Goal: Information Seeking & Learning: Learn about a topic

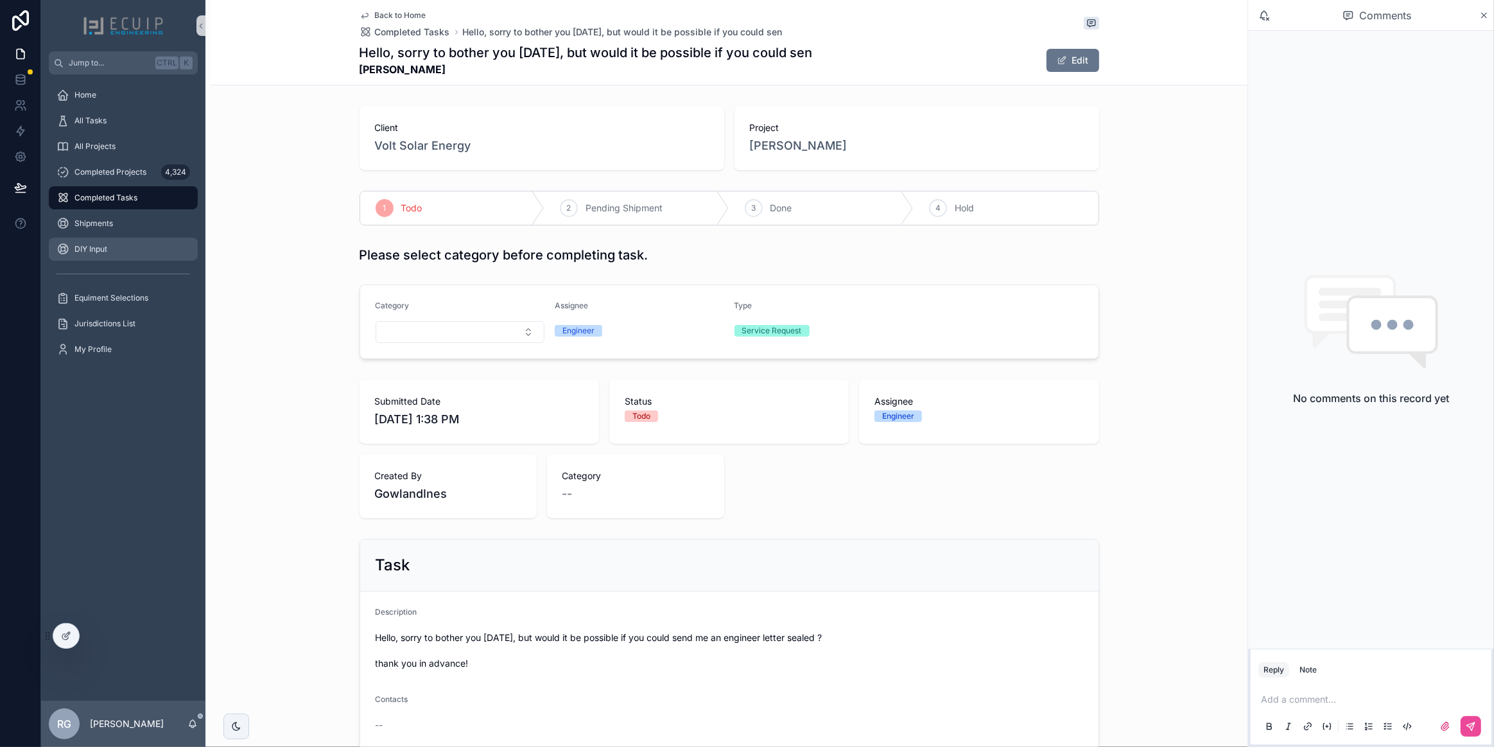
click at [116, 243] on div "DIY Input" at bounding box center [123, 249] width 134 height 21
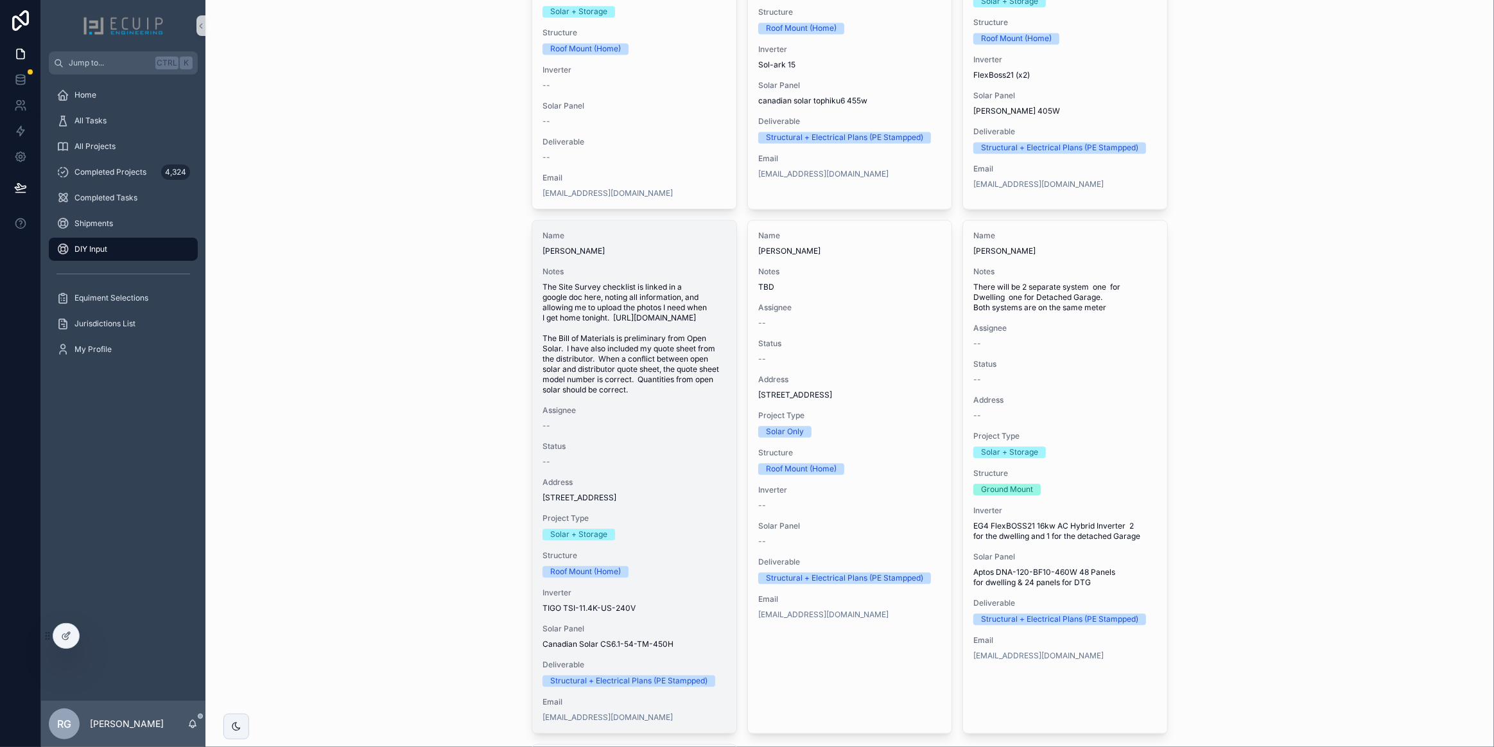
scroll to position [3085, 0]
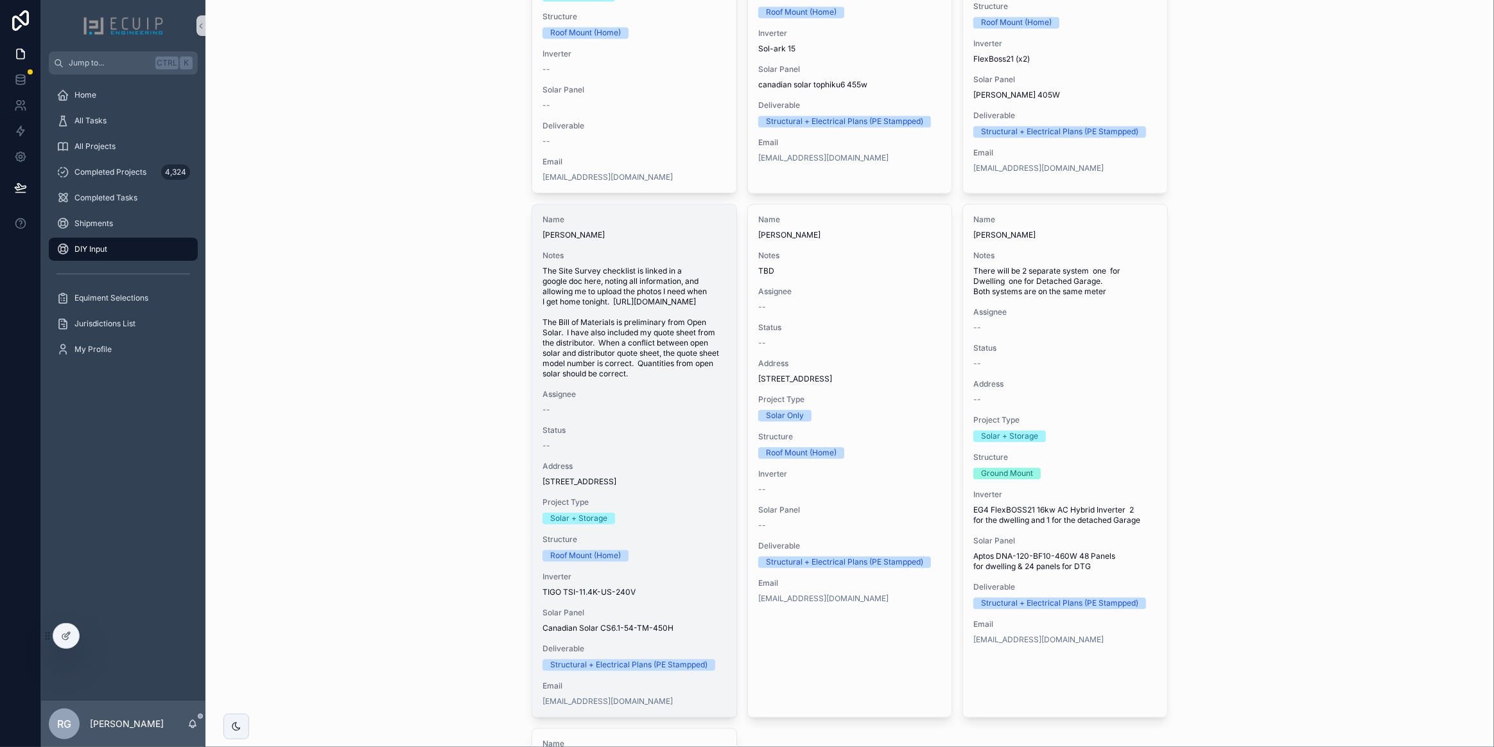
click at [650, 379] on span "The Site Survey checklist is linked in a google doc here, noting all informatio…" at bounding box center [634, 322] width 184 height 113
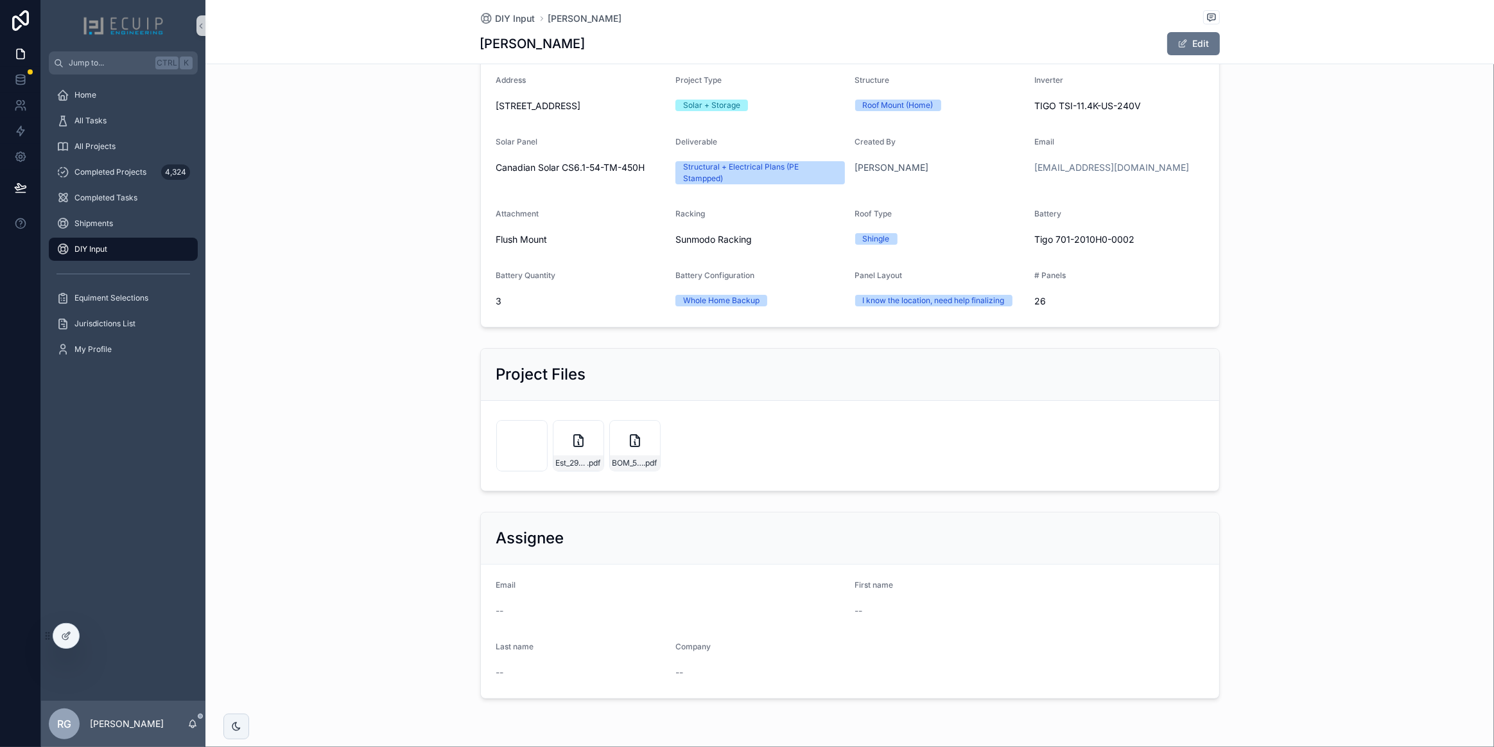
scroll to position [233, 0]
click at [575, 447] on icon "scrollable content" at bounding box center [578, 439] width 15 height 15
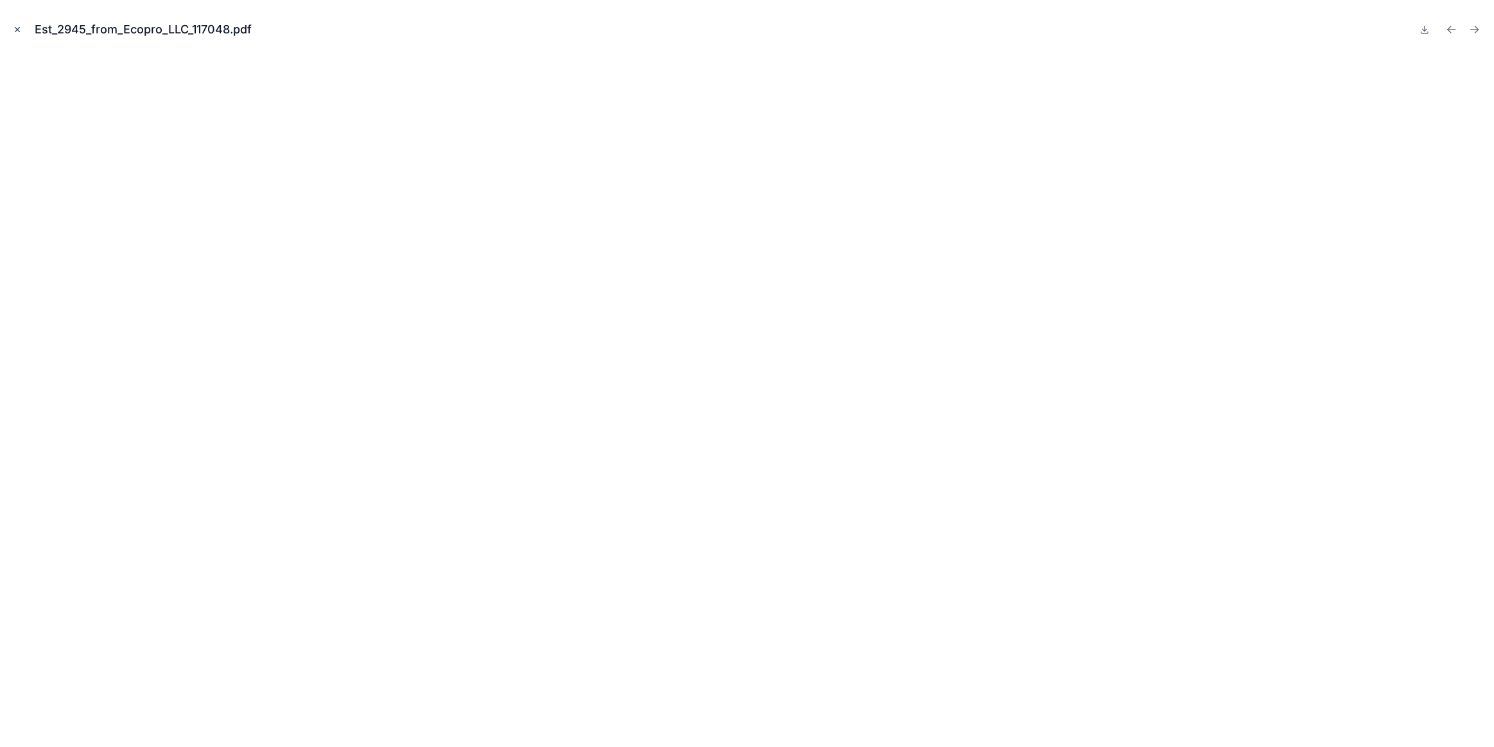
click at [18, 28] on icon "Close modal" at bounding box center [17, 29] width 9 height 9
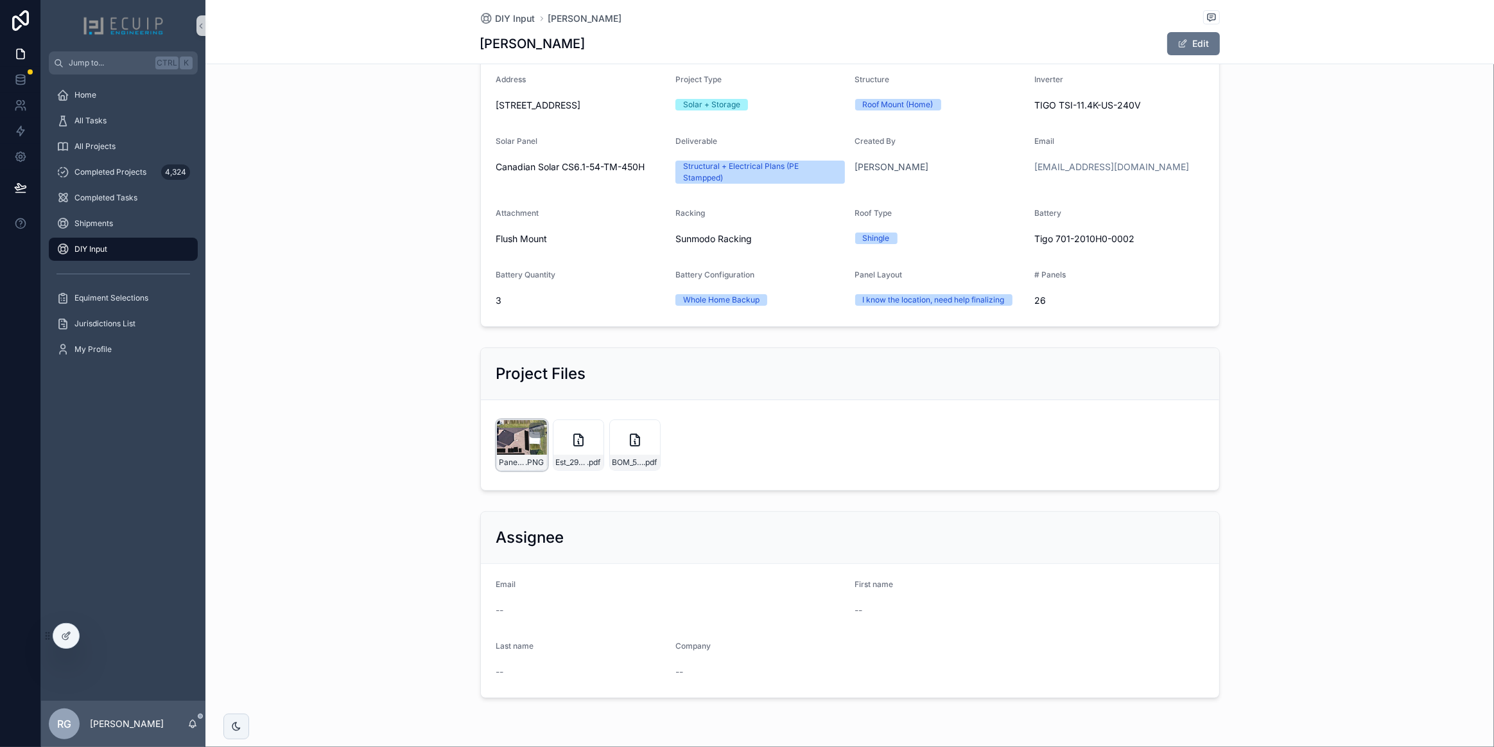
click at [506, 451] on div "Panel-Layout .PNG" at bounding box center [521, 444] width 51 height 51
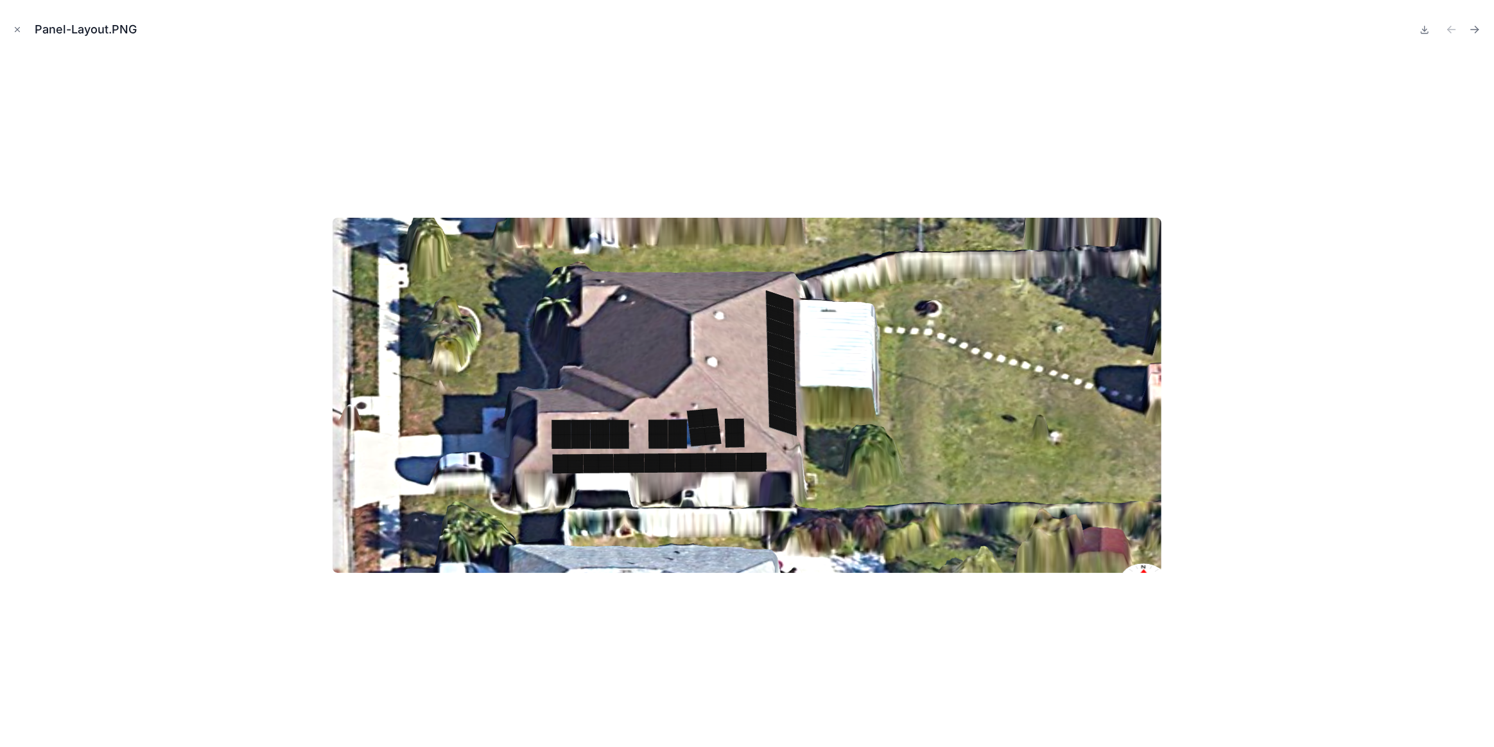
click at [19, 32] on icon "Close modal" at bounding box center [17, 29] width 9 height 9
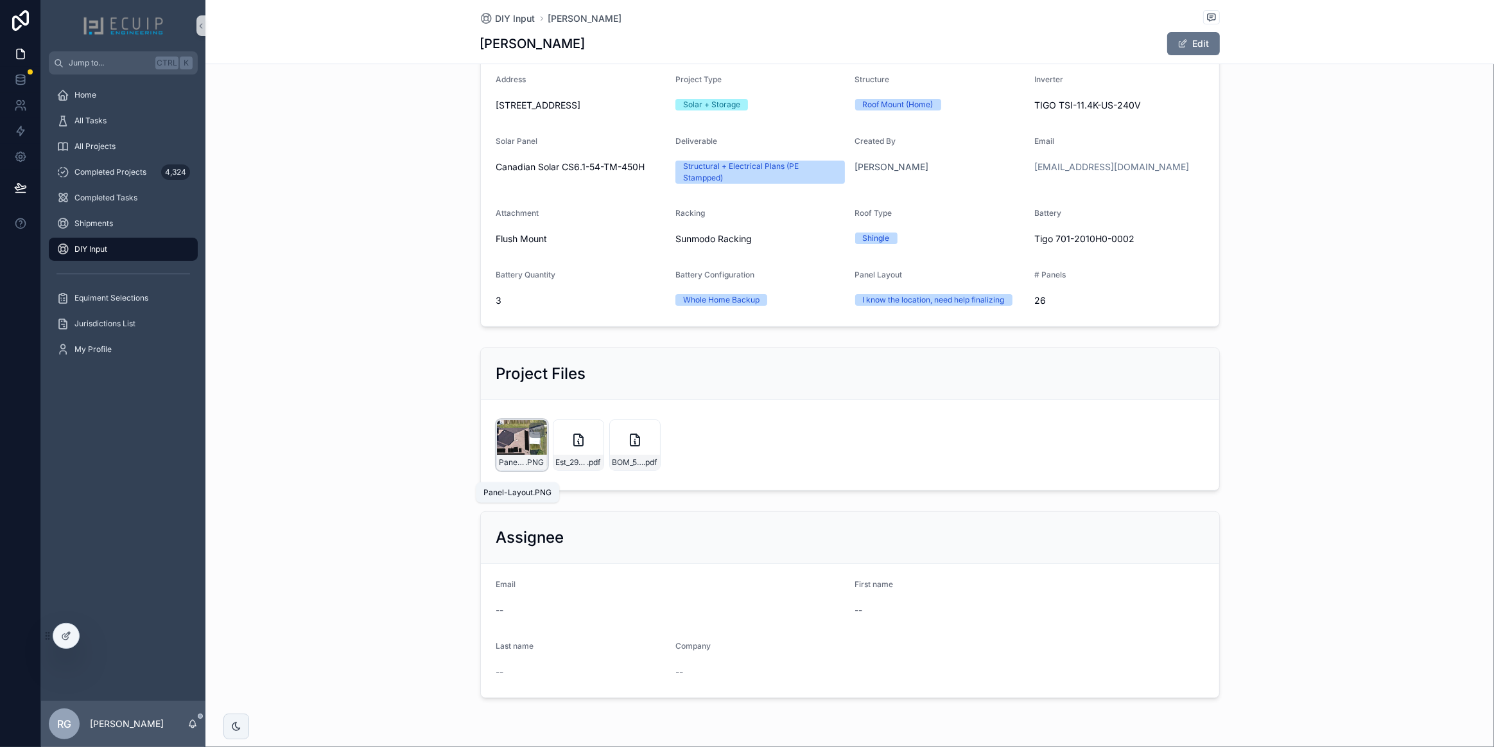
click at [517, 467] on span "Panel-Layout" at bounding box center [512, 462] width 26 height 10
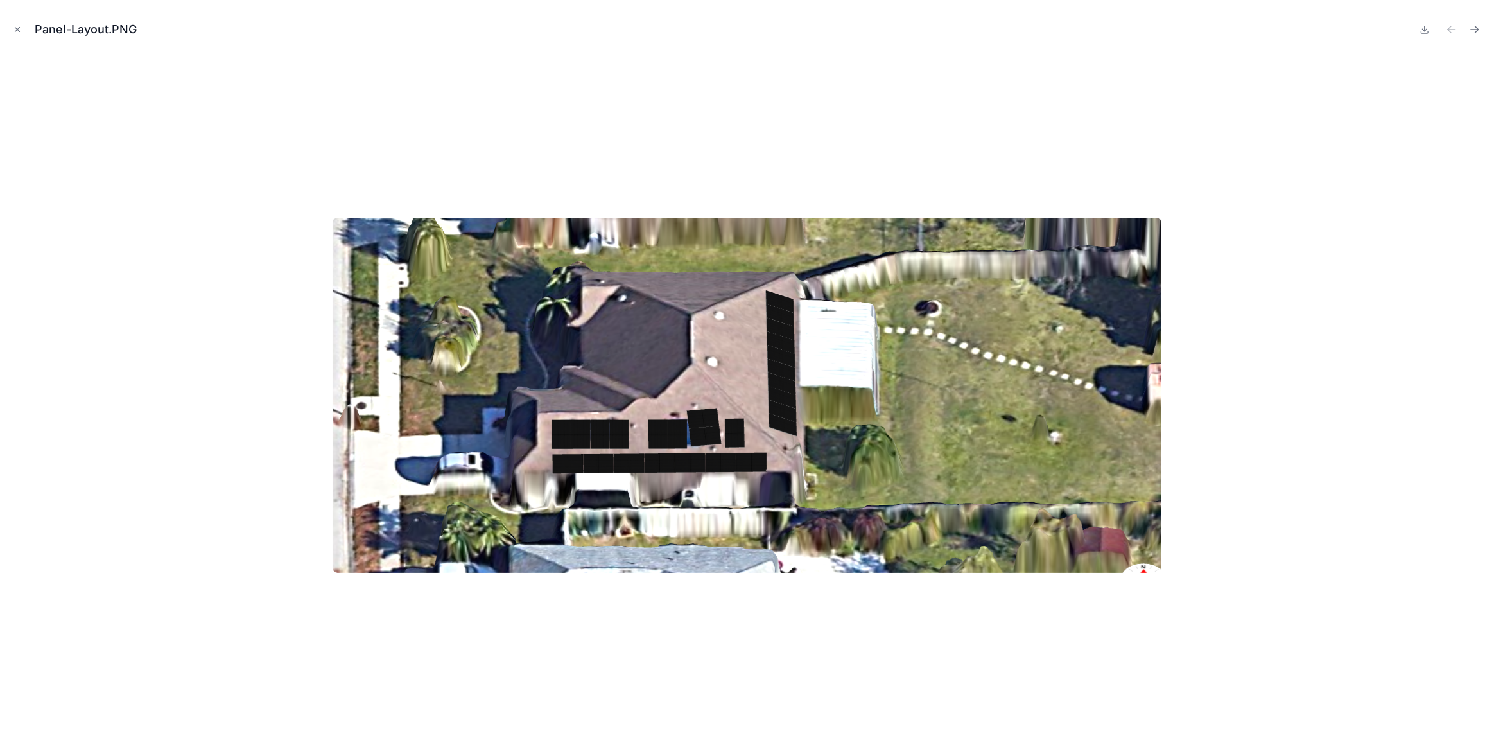
click at [17, 29] on icon "Close modal" at bounding box center [17, 30] width 4 height 4
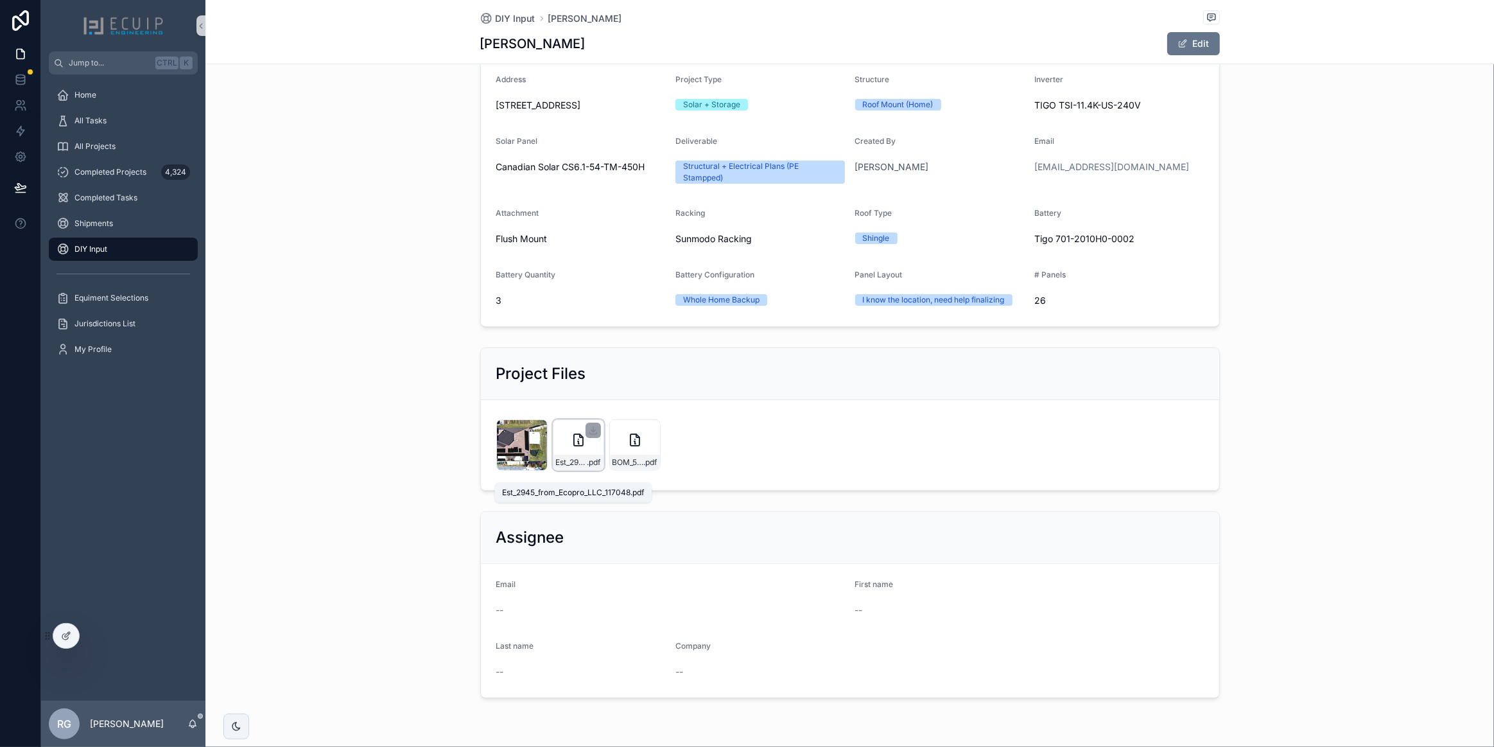
click at [578, 467] on span "Est_2945_from_Ecopro_LLC_117048" at bounding box center [571, 462] width 31 height 10
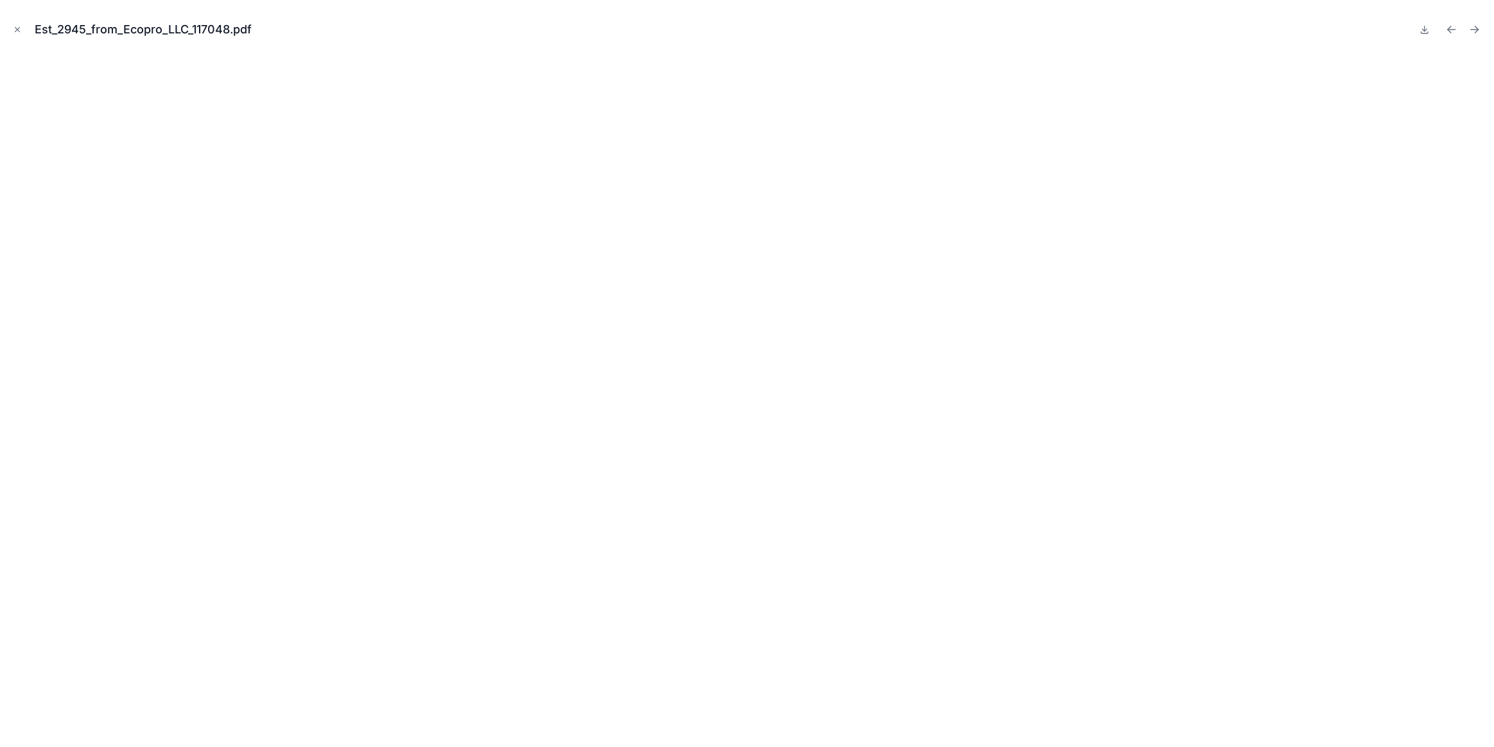
click at [19, 28] on icon "Close modal" at bounding box center [17, 29] width 9 height 9
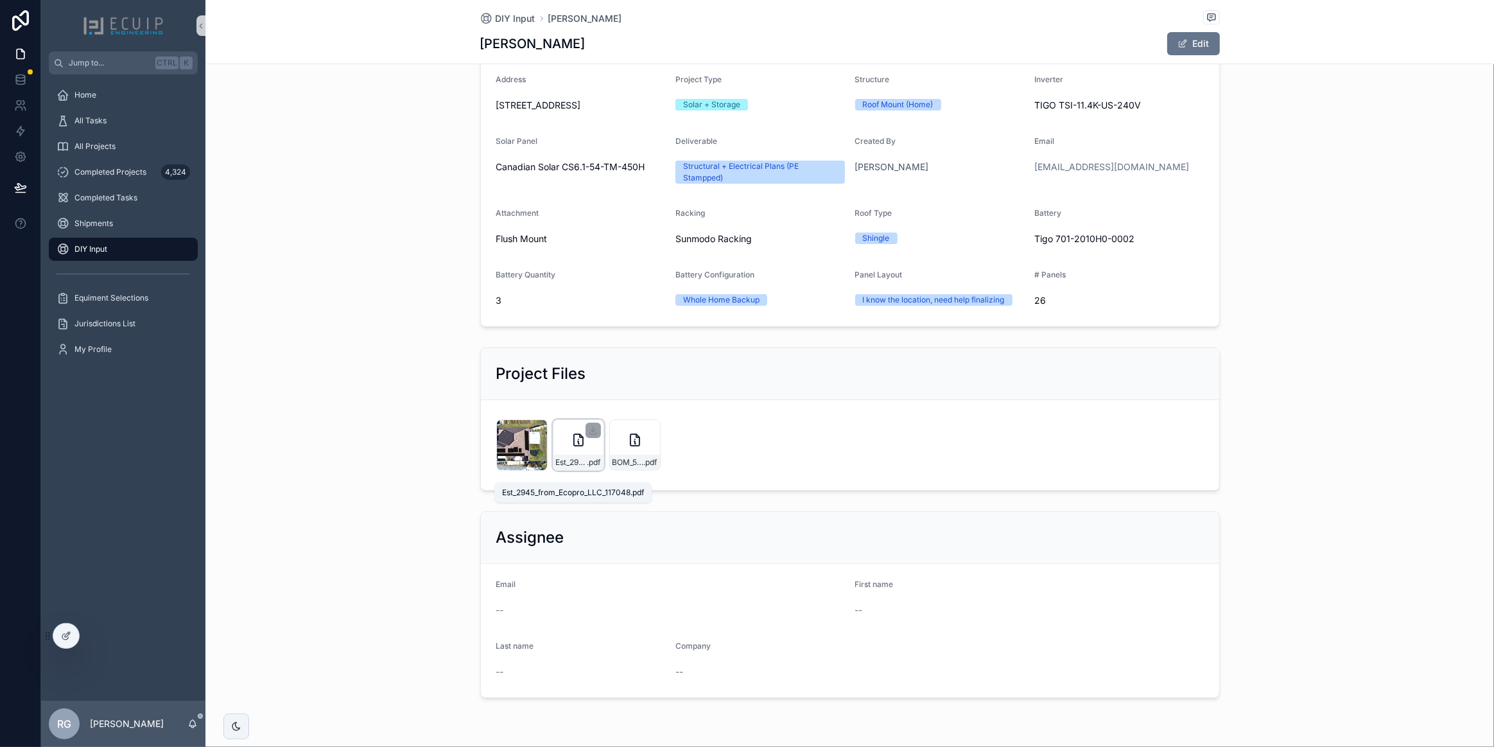
click at [572, 467] on span "Est_2945_from_Ecopro_LLC_117048" at bounding box center [571, 462] width 31 height 10
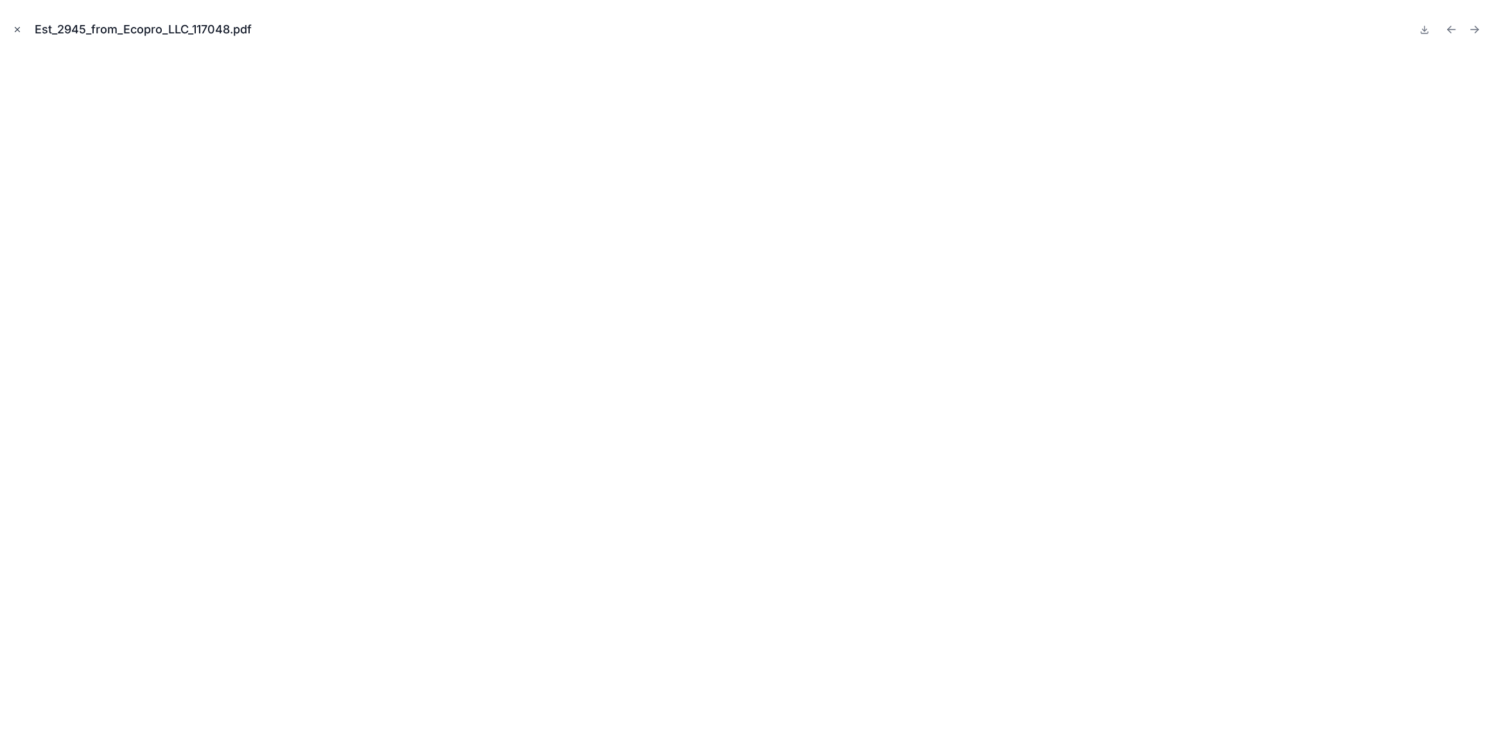
click at [24, 33] on button "Close modal" at bounding box center [17, 29] width 14 height 14
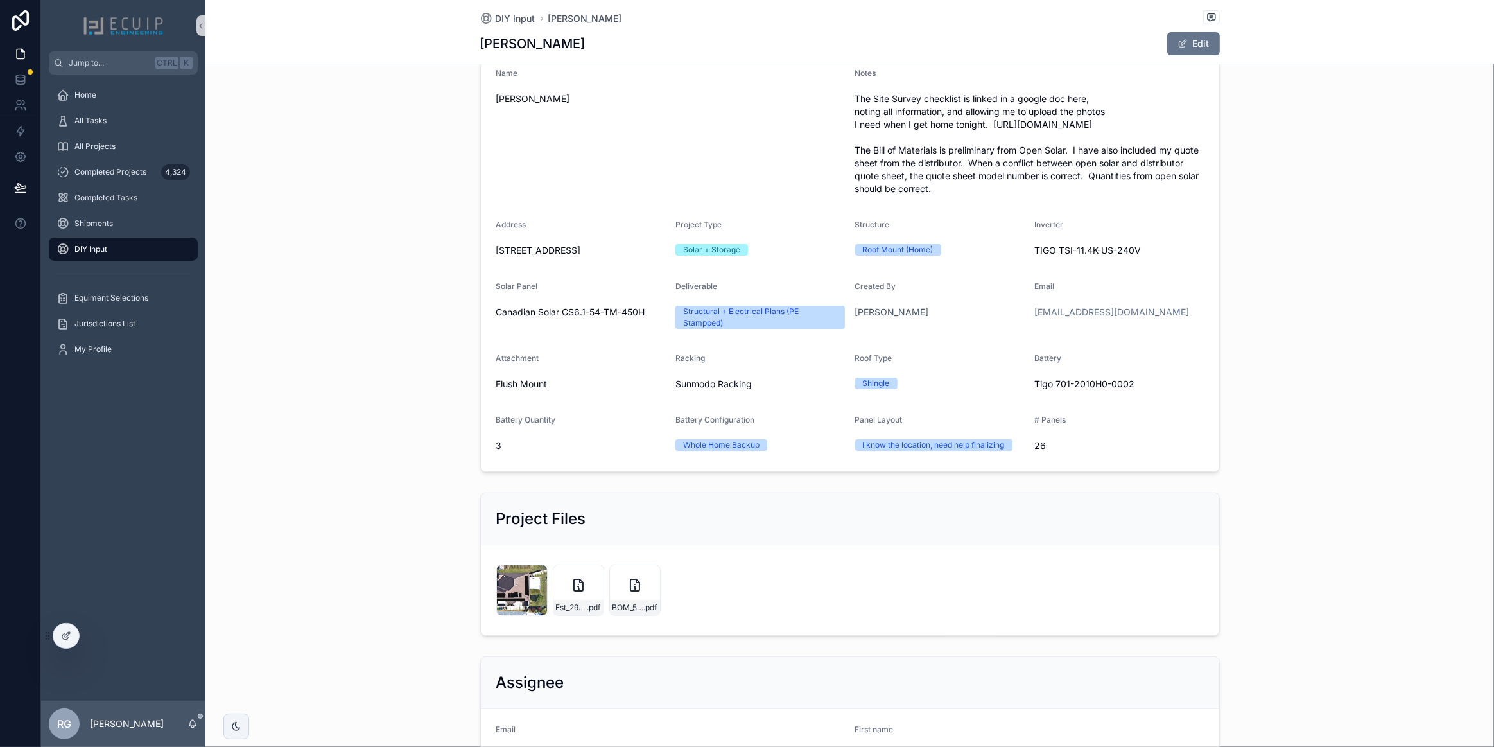
scroll to position [51, 0]
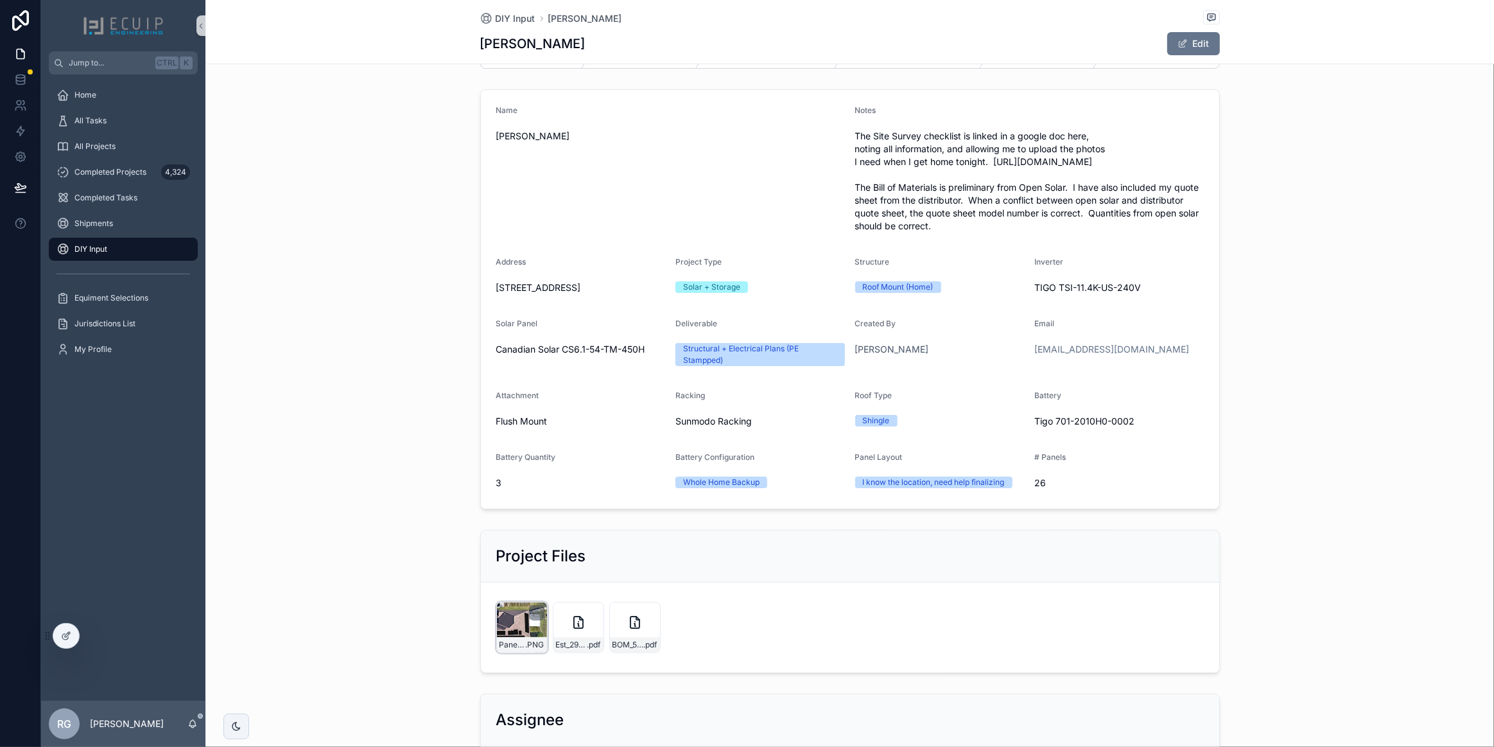
click at [516, 648] on div "Panel-Layout .PNG" at bounding box center [521, 627] width 51 height 51
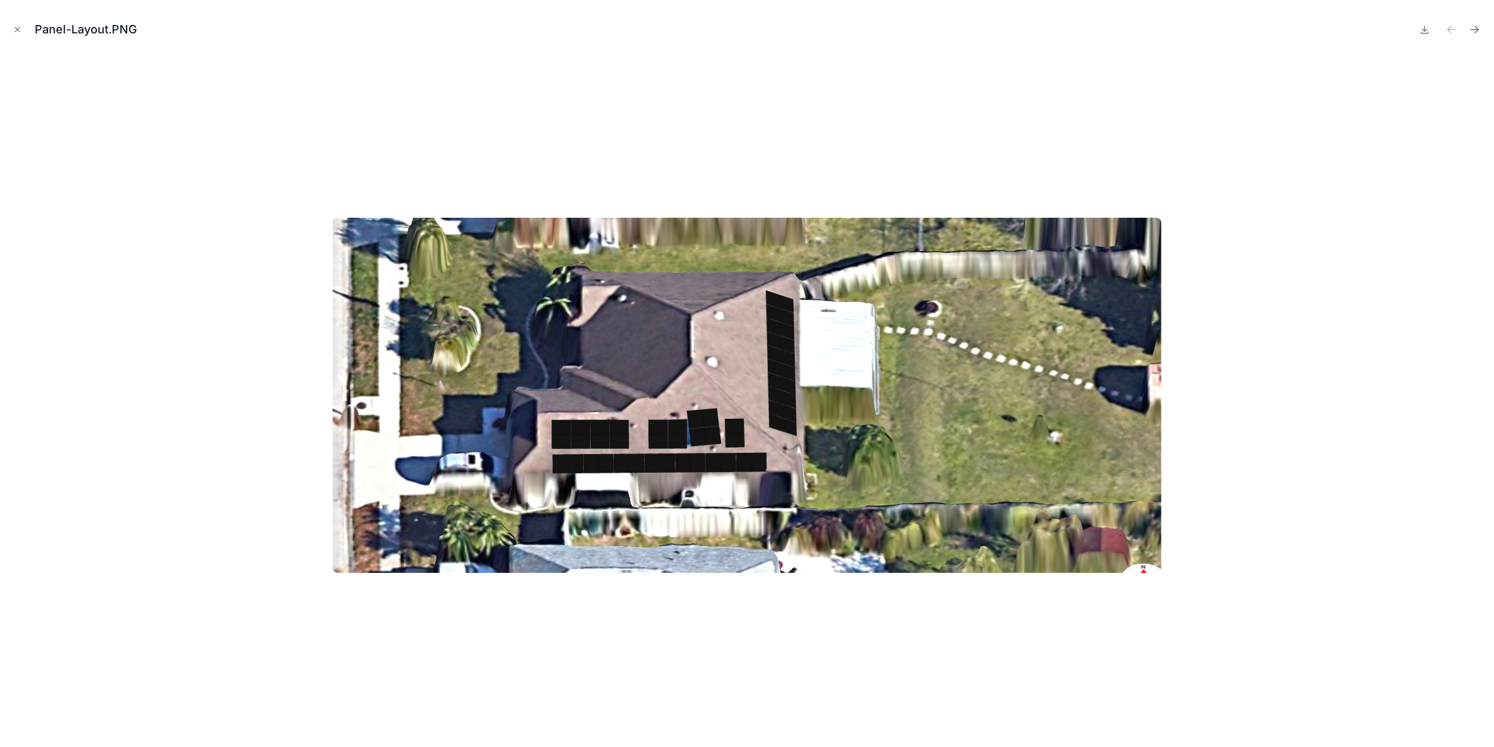
click at [19, 28] on icon "Close modal" at bounding box center [17, 29] width 9 height 9
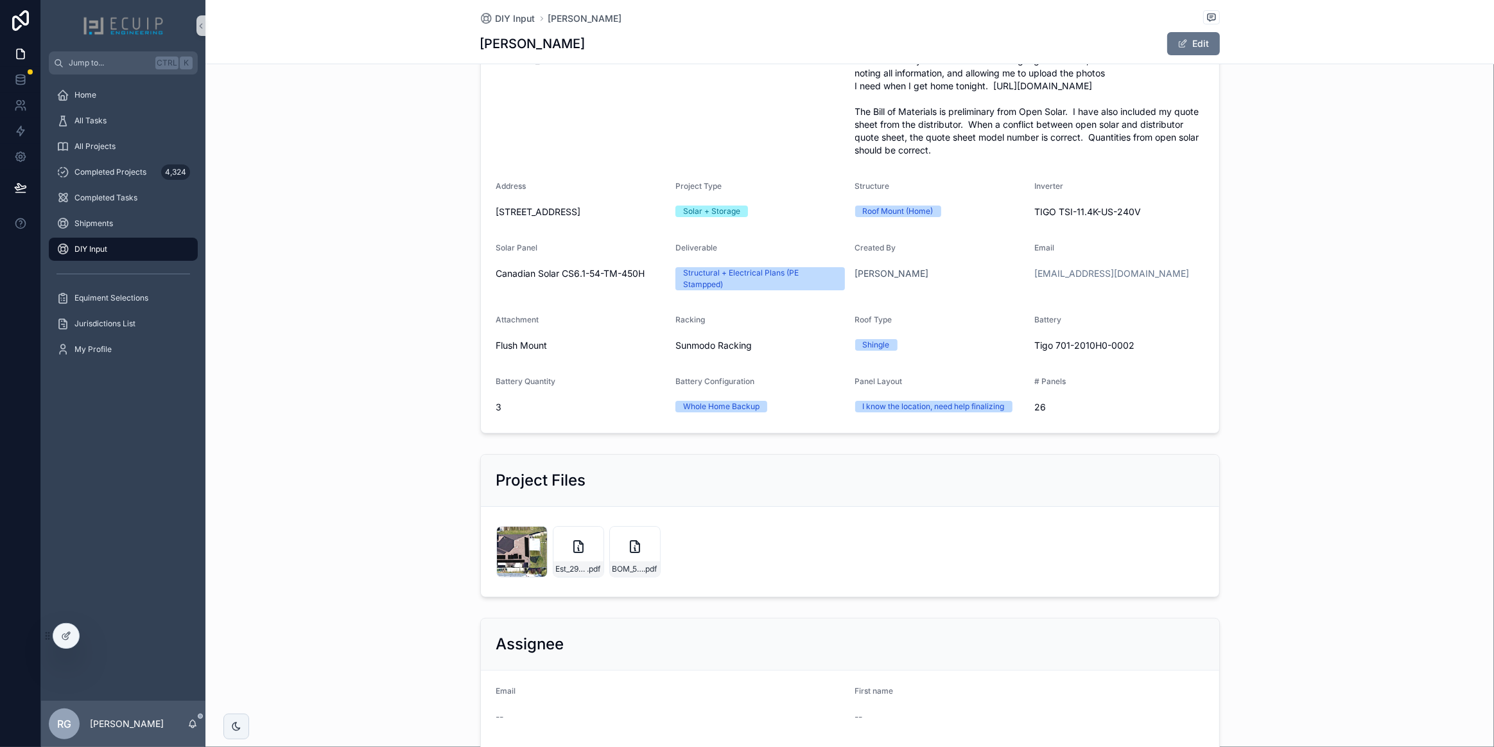
scroll to position [175, 0]
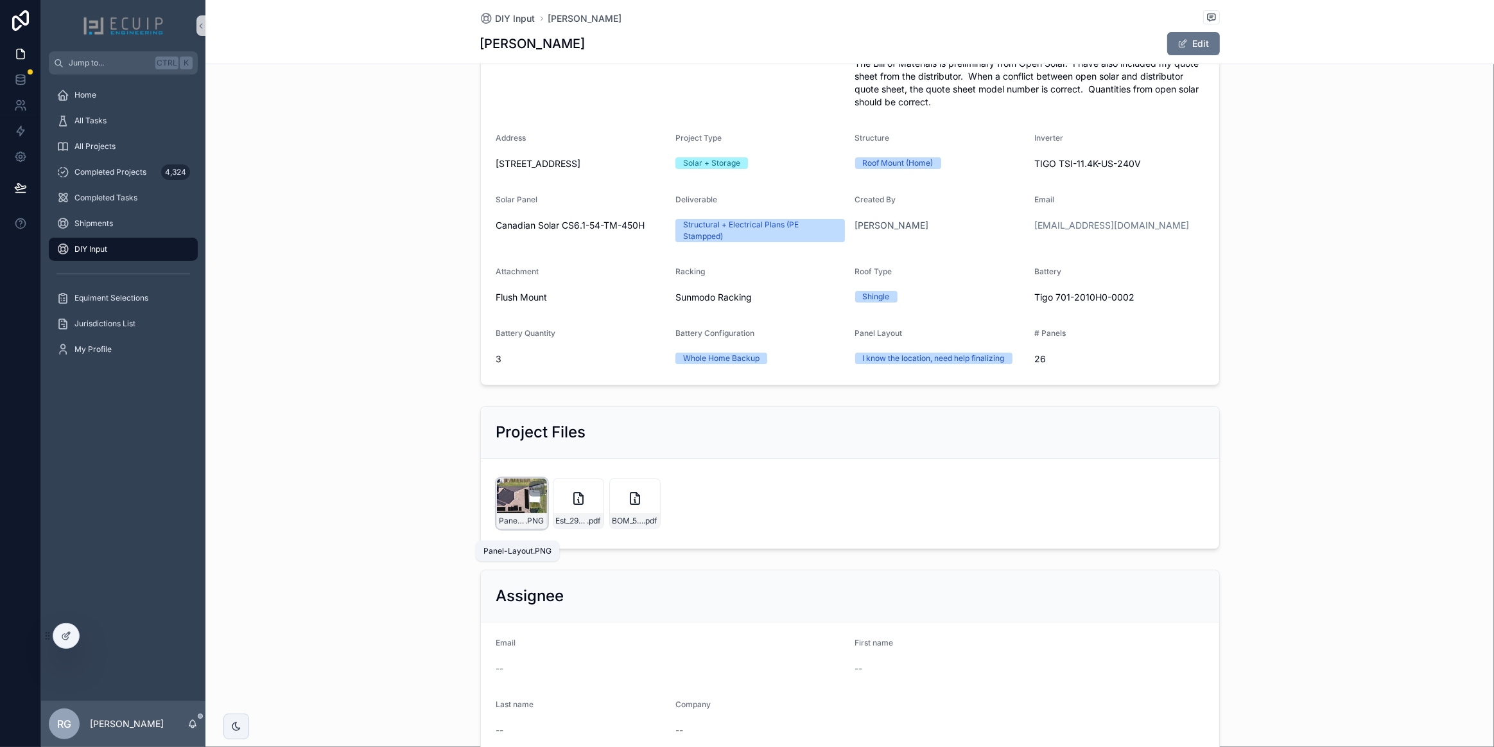
click at [514, 524] on div "Panel-Layout .PNG" at bounding box center [521, 503] width 51 height 51
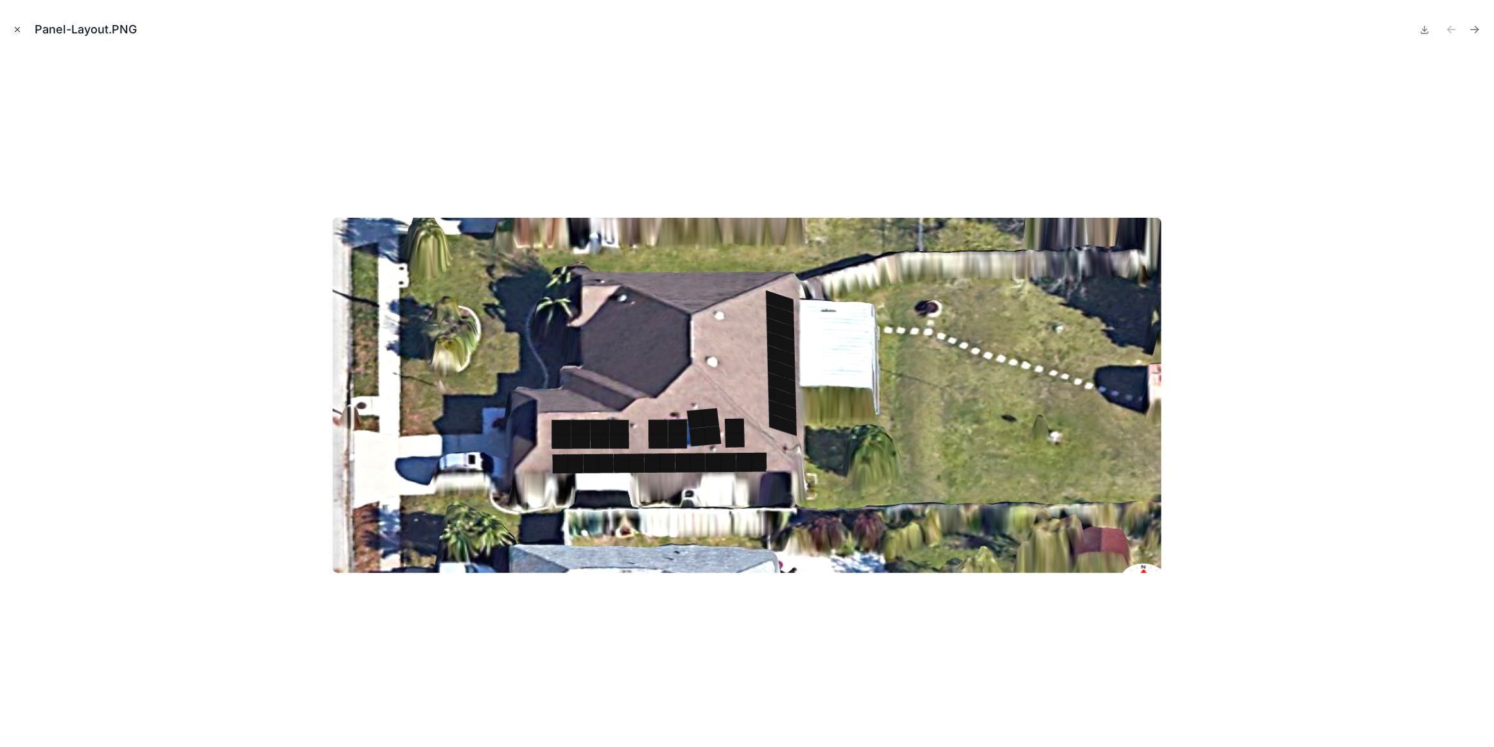
click at [14, 27] on icon "Close modal" at bounding box center [17, 29] width 9 height 9
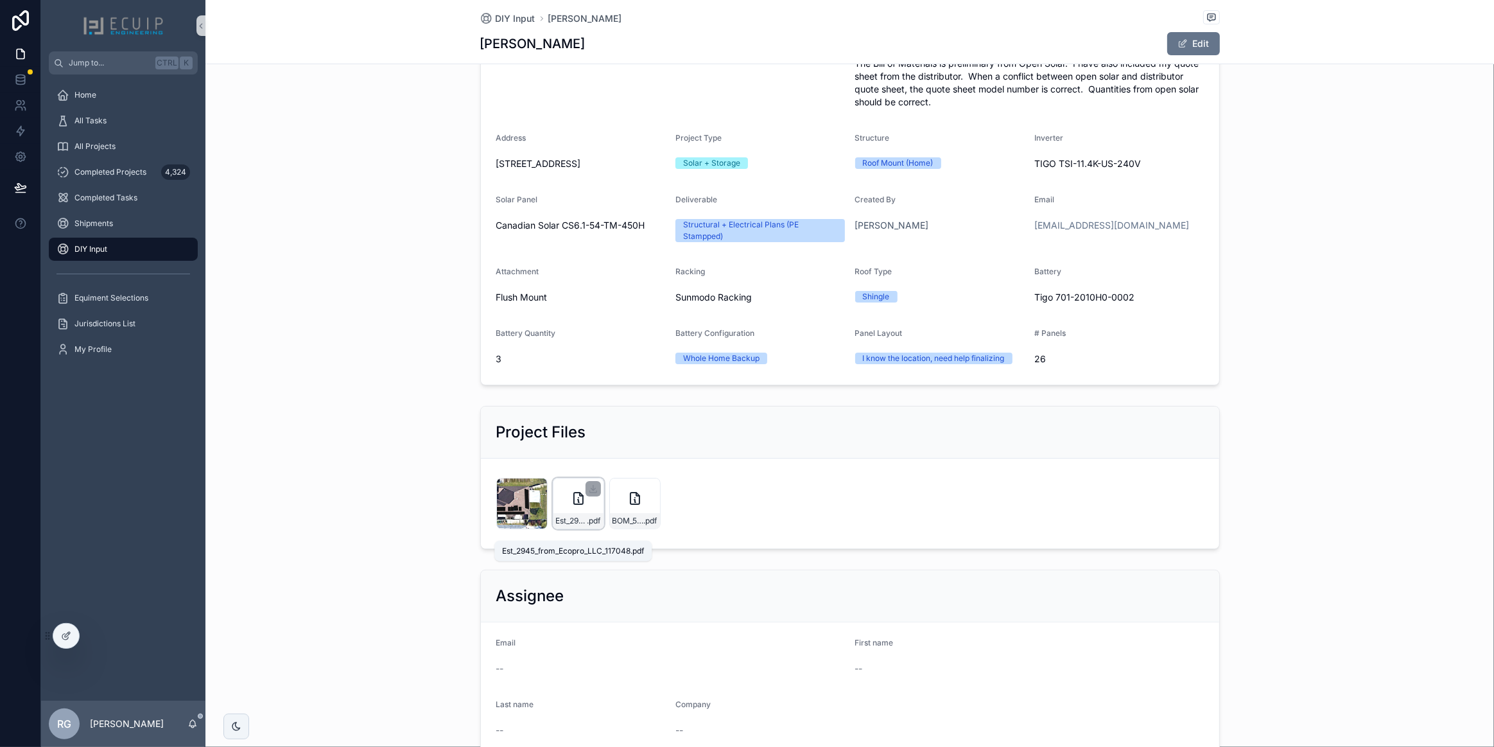
click at [575, 526] on span "Est_2945_from_Ecopro_LLC_117048" at bounding box center [571, 521] width 31 height 10
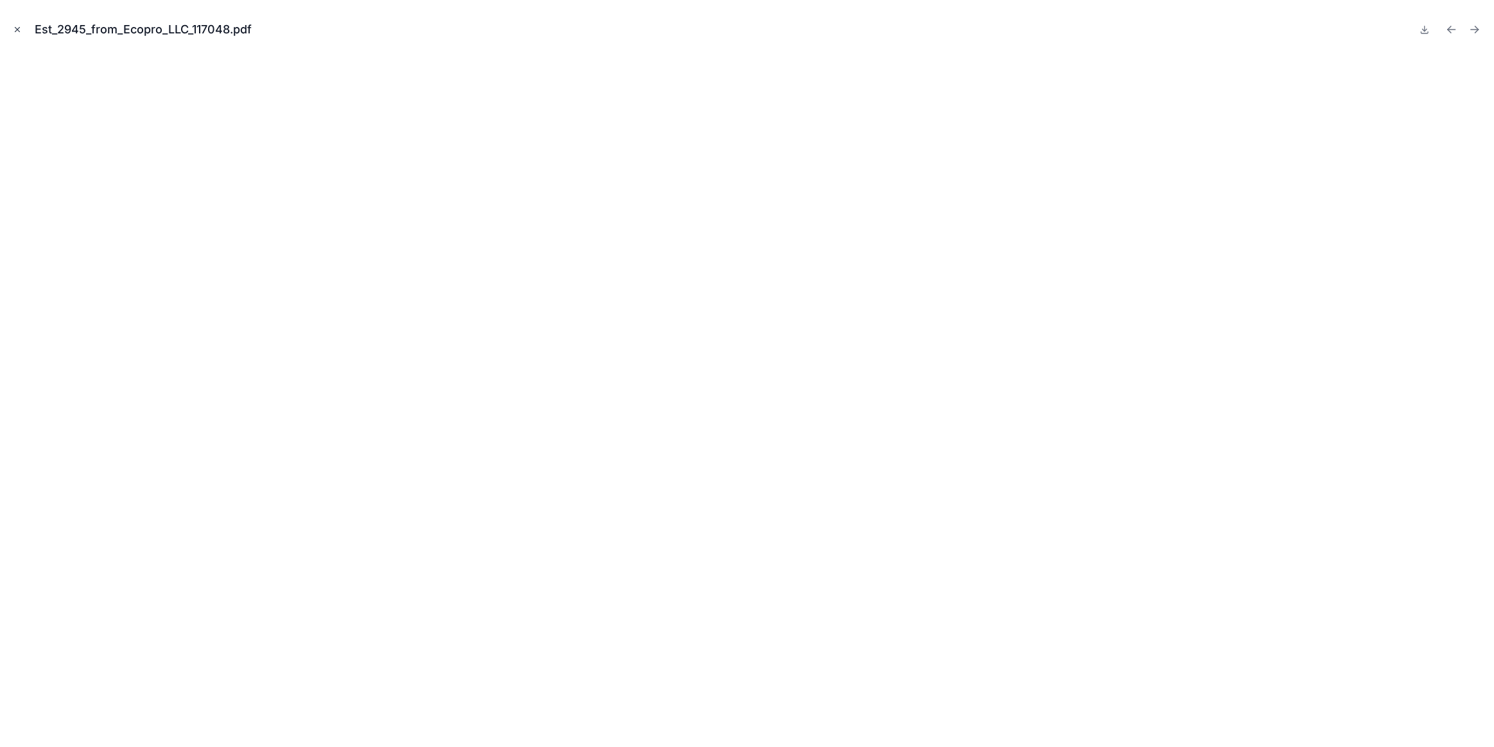
click at [14, 30] on icon "Close modal" at bounding box center [17, 29] width 9 height 9
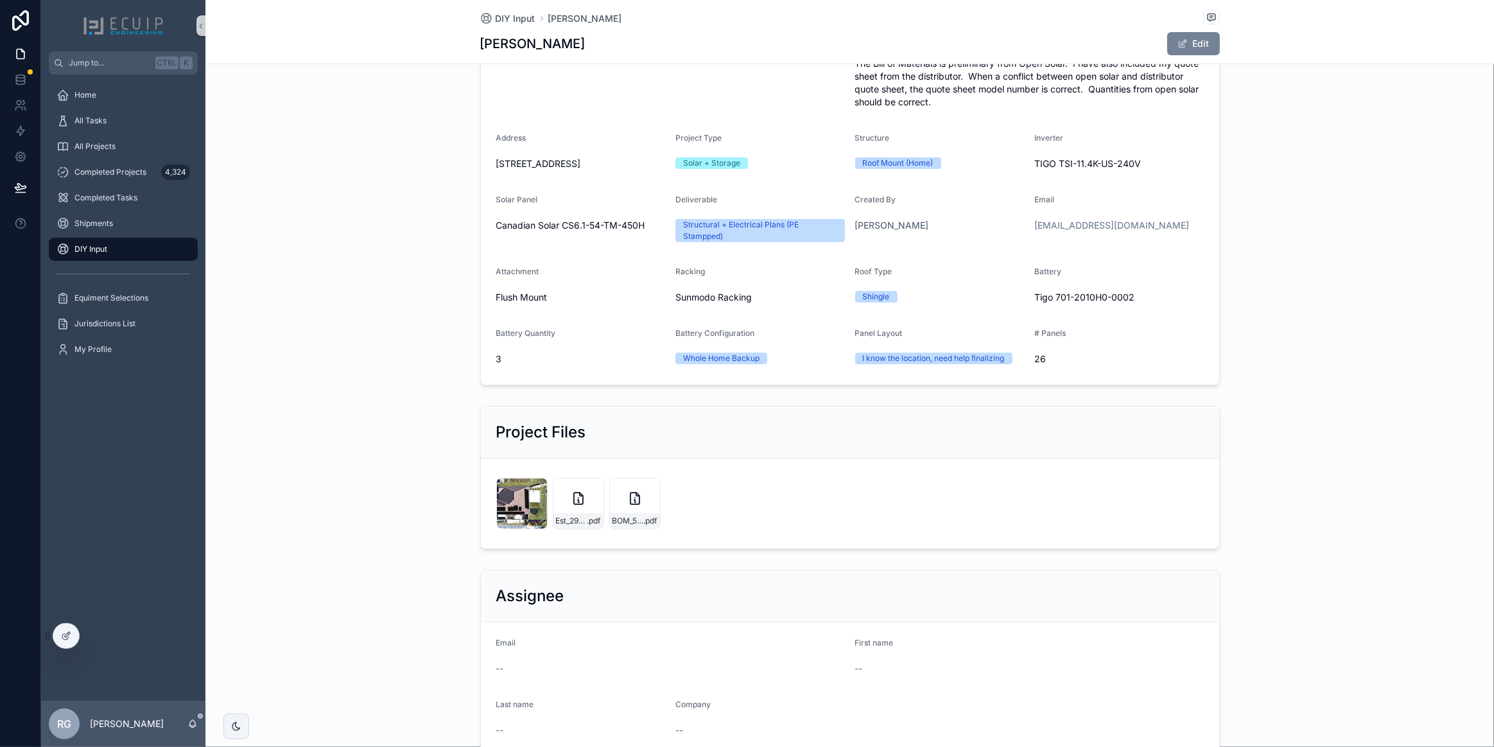
click at [1180, 43] on span "scrollable content" at bounding box center [1182, 44] width 10 height 10
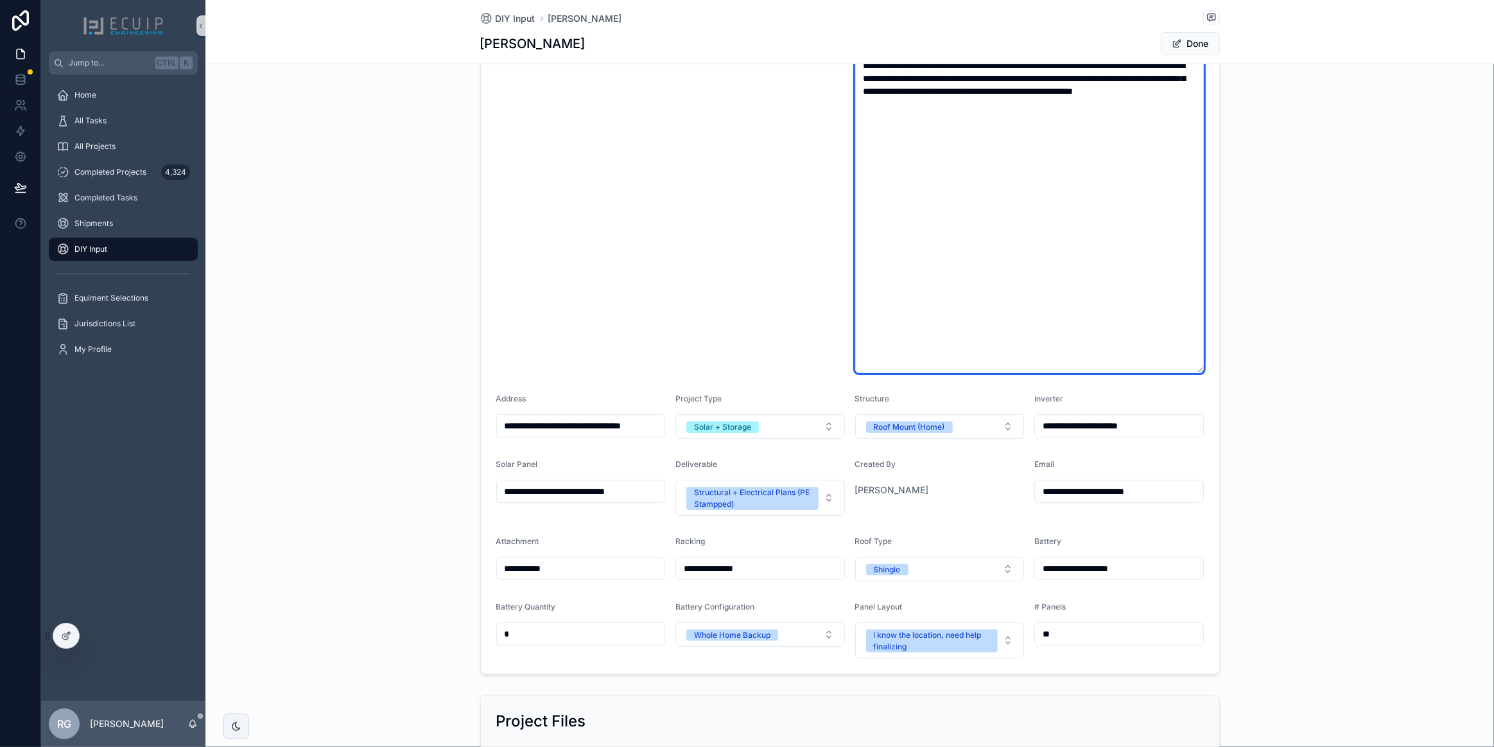
click at [1079, 144] on textarea "**********" at bounding box center [1029, 187] width 349 height 371
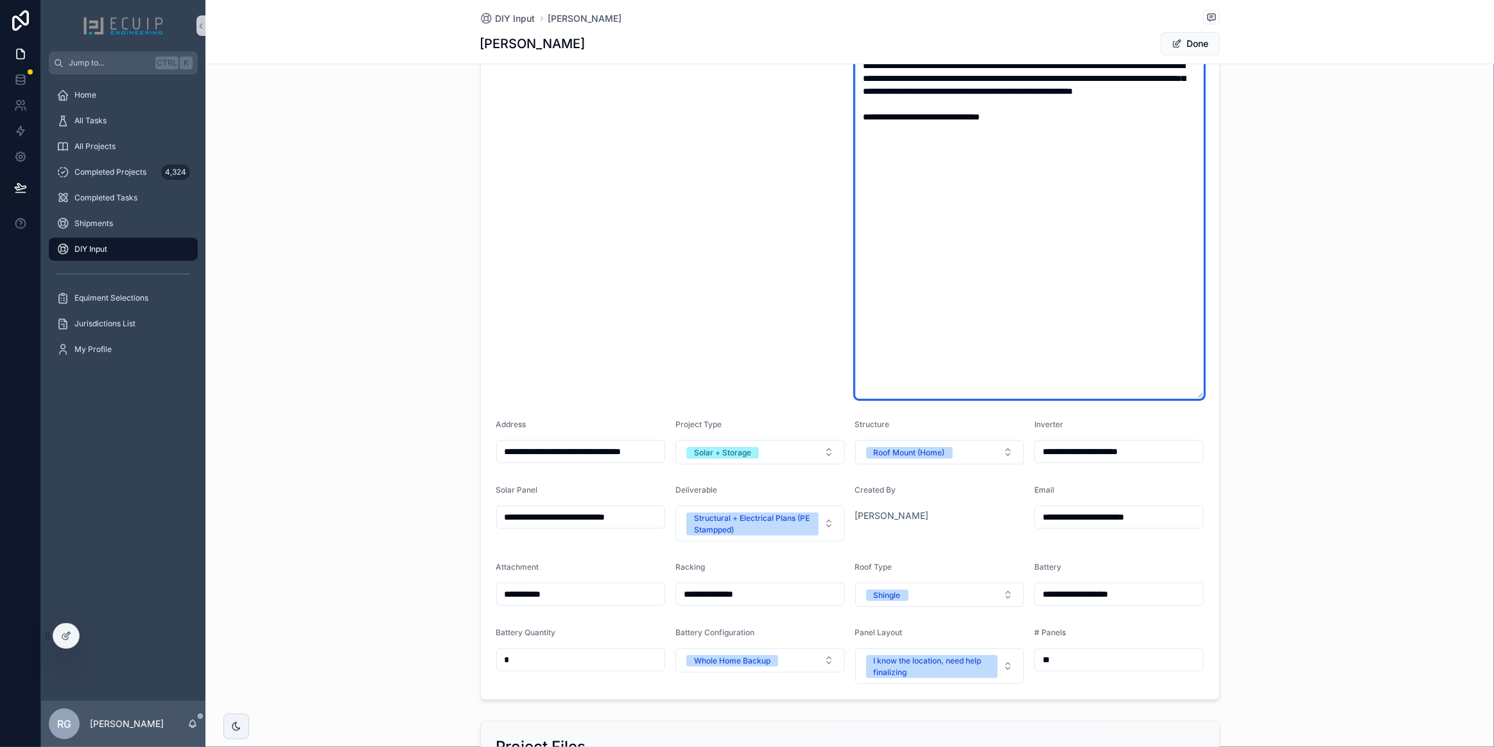
type textarea "**********"
click at [1199, 449] on form "**********" at bounding box center [850, 332] width 738 height 733
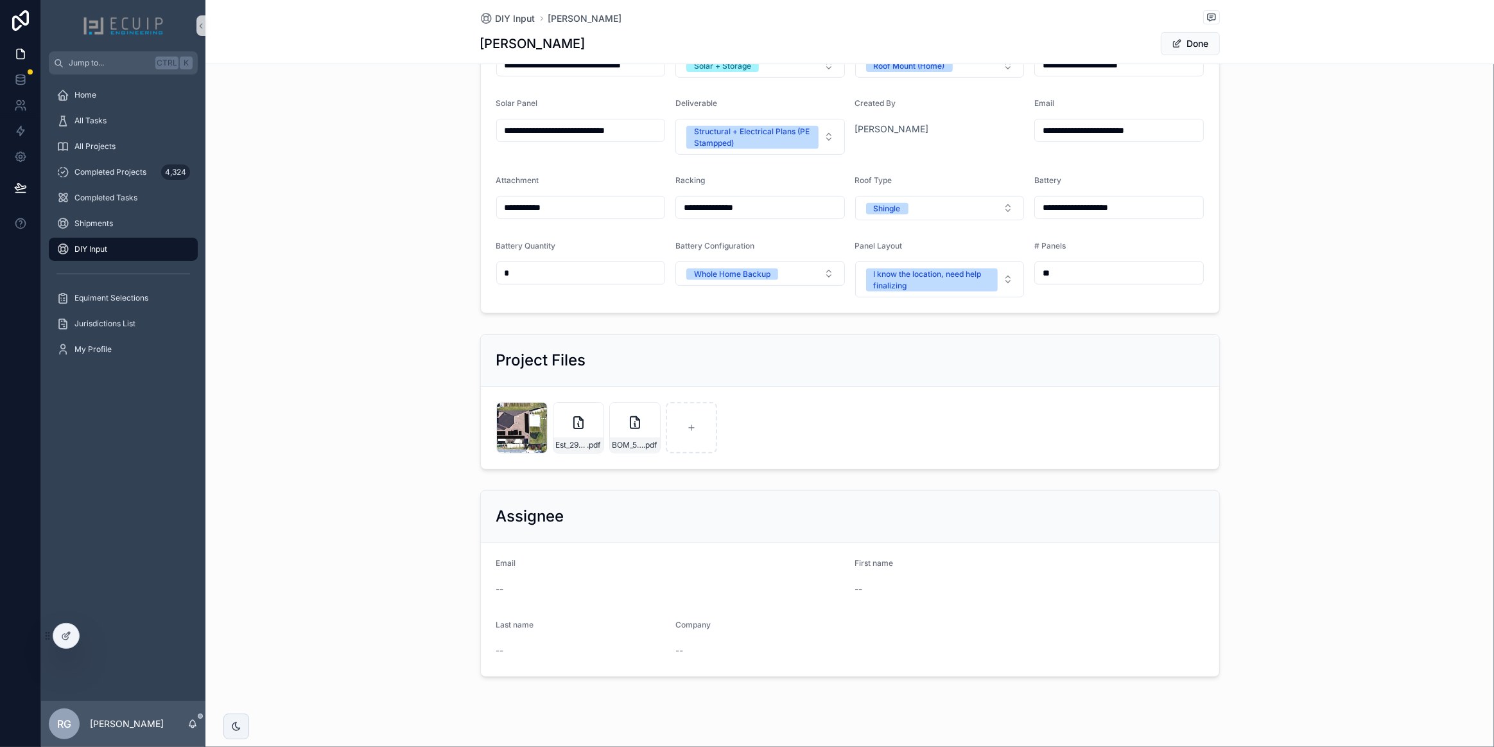
scroll to position [577, 0]
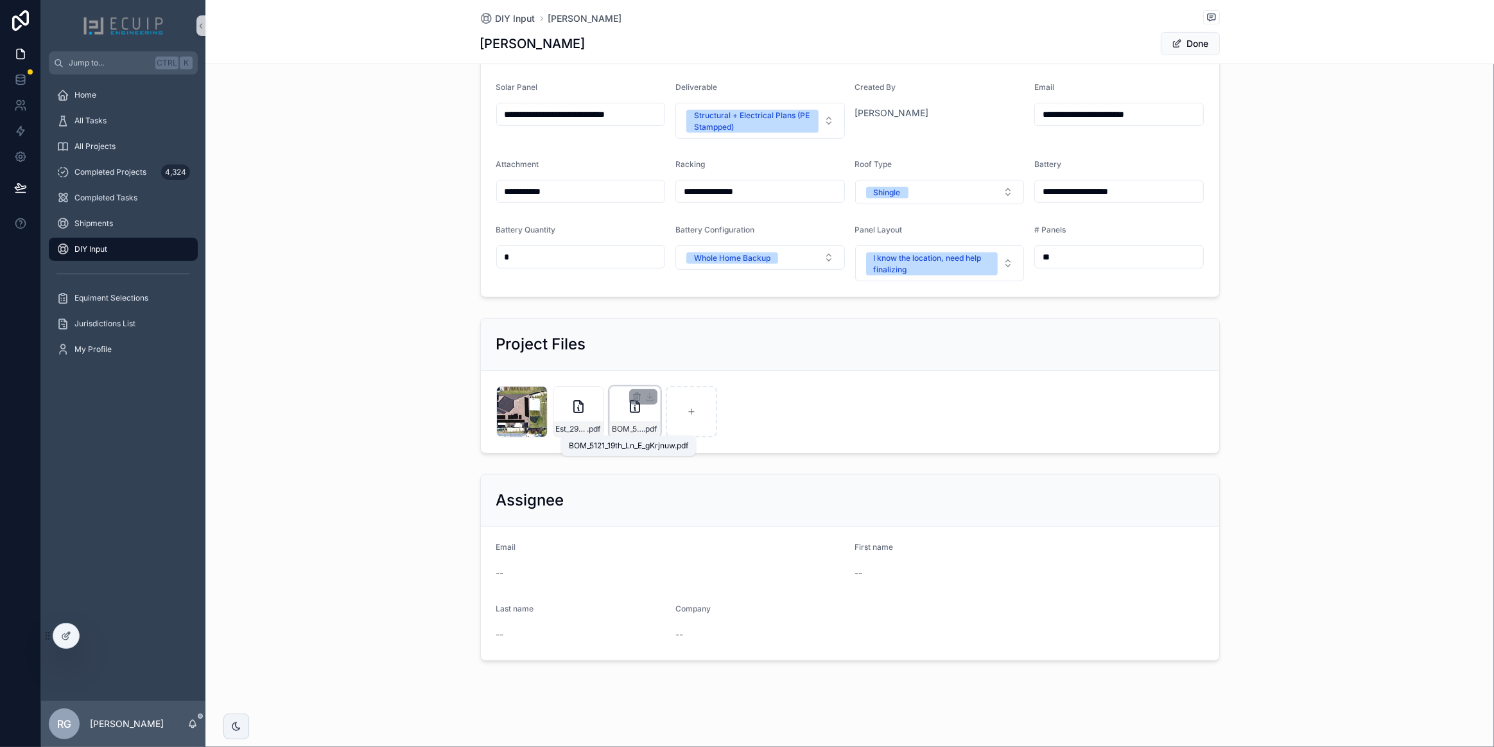
click at [616, 424] on span "BOM_5121_19th_Ln_E_gKrjnuw" at bounding box center [627, 429] width 31 height 10
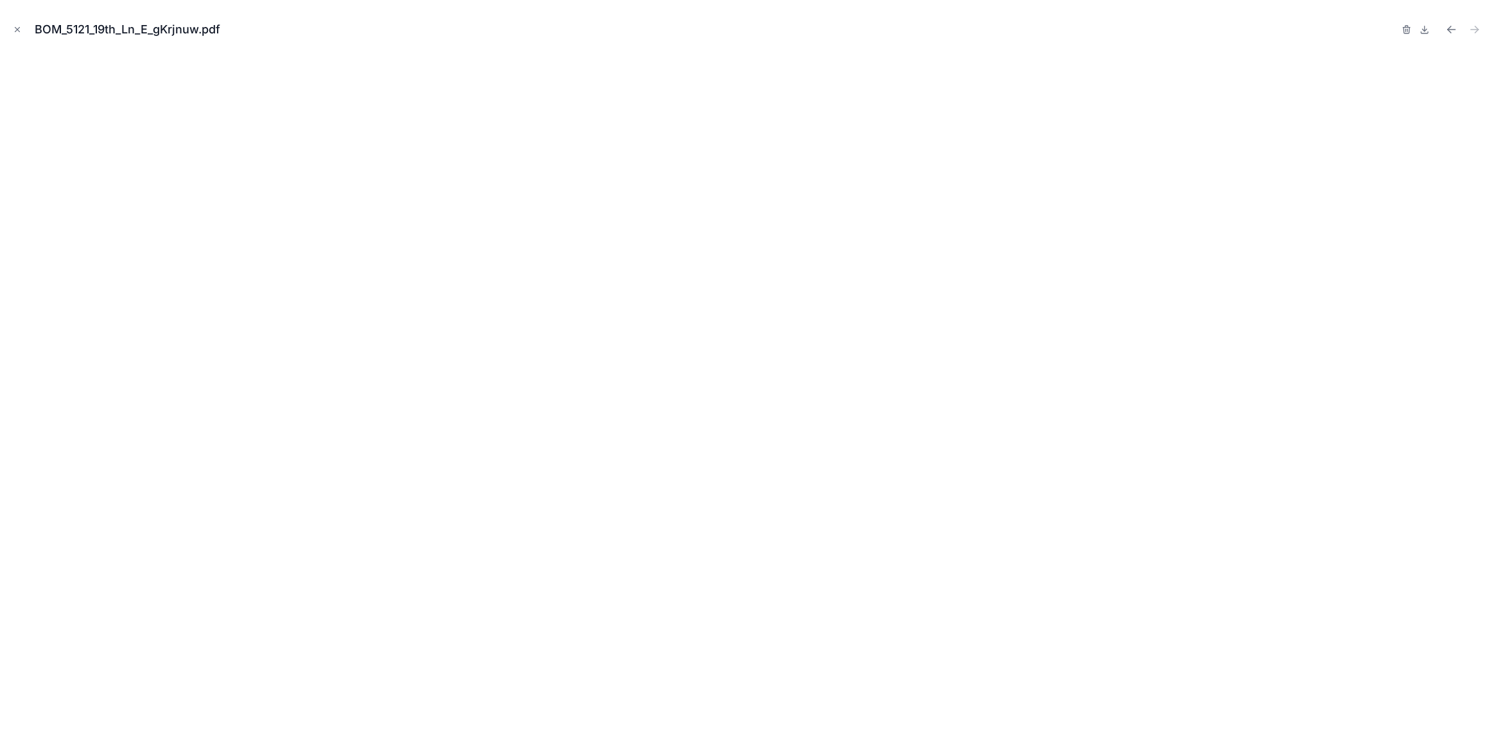
click at [19, 28] on icon "Close modal" at bounding box center [17, 29] width 9 height 9
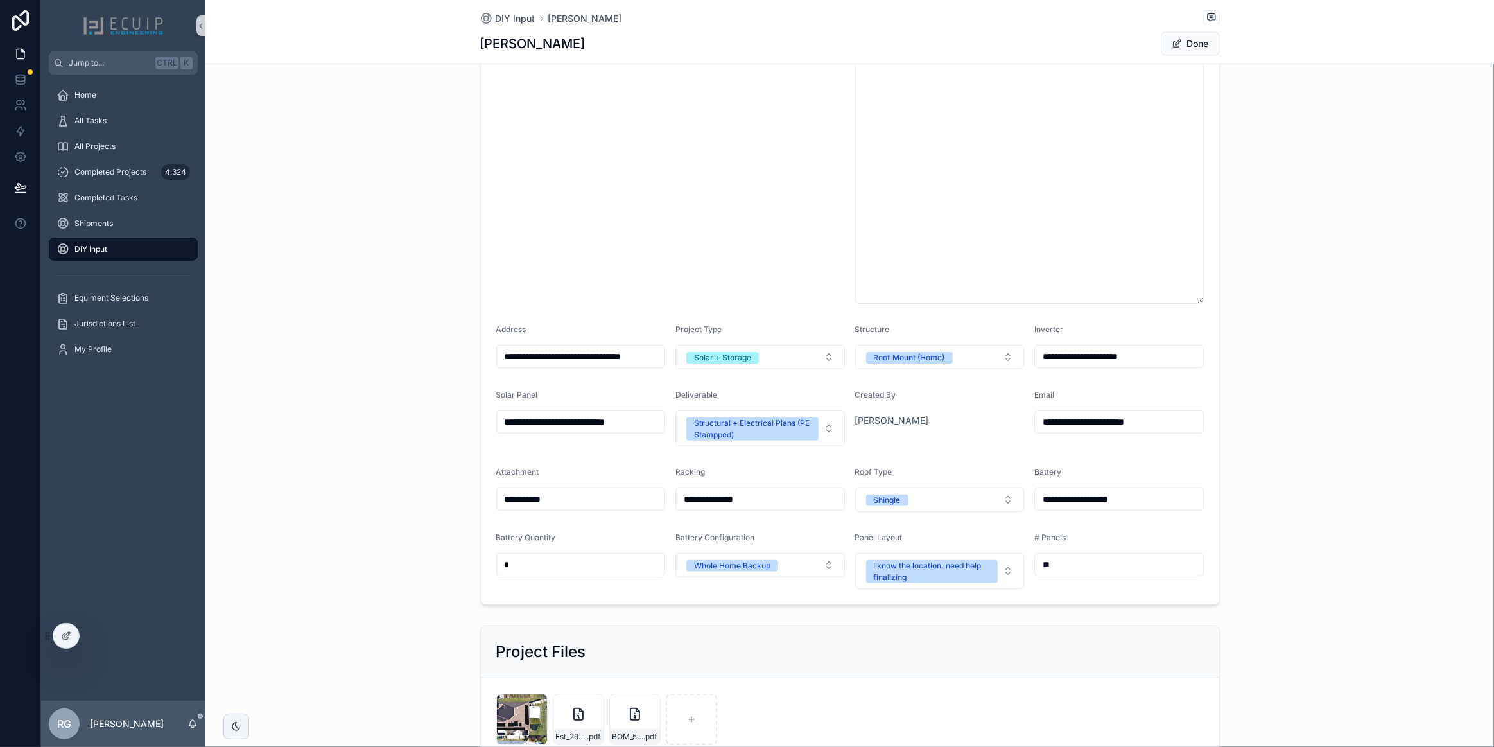
scroll to position [285, 0]
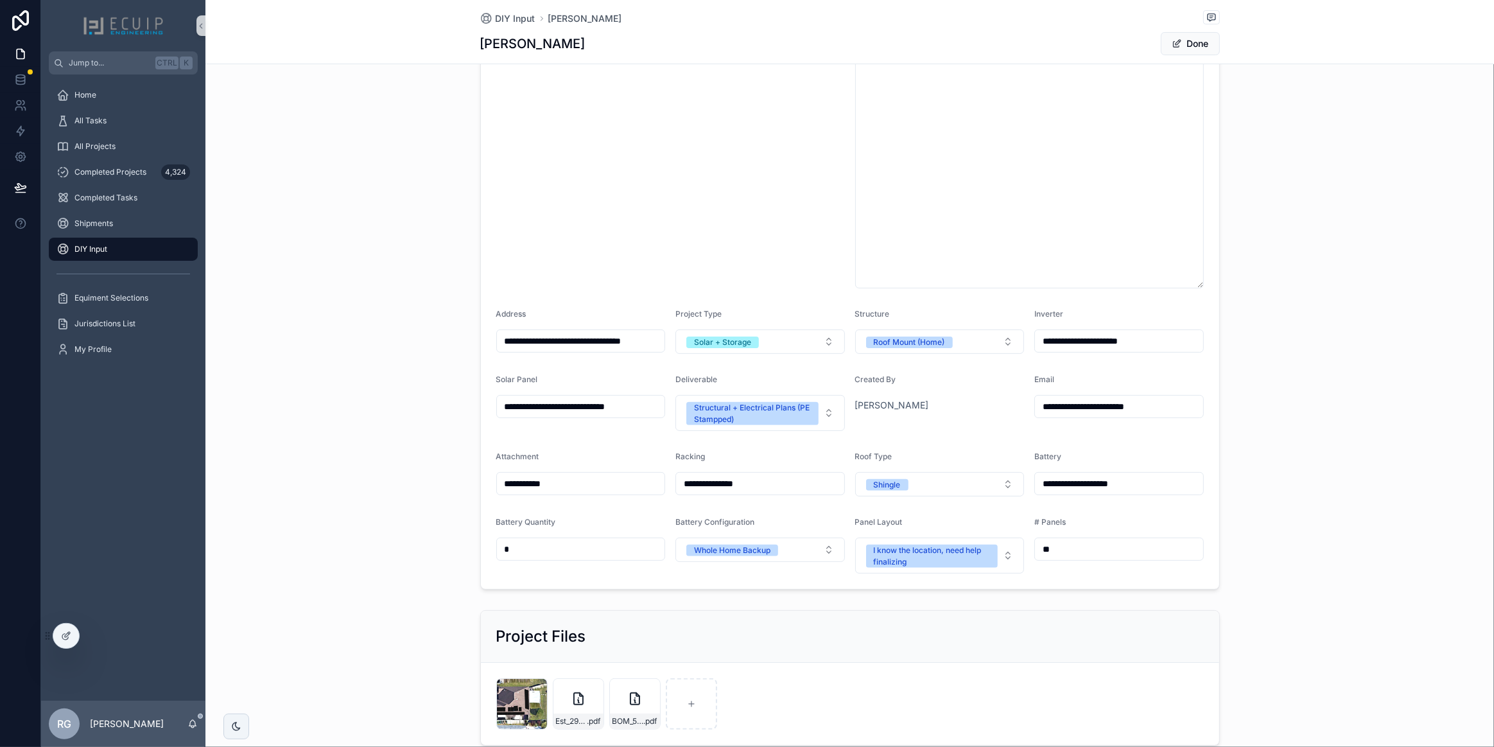
click at [963, 437] on form "**********" at bounding box center [850, 222] width 738 height 733
click at [944, 439] on form "**********" at bounding box center [850, 222] width 738 height 733
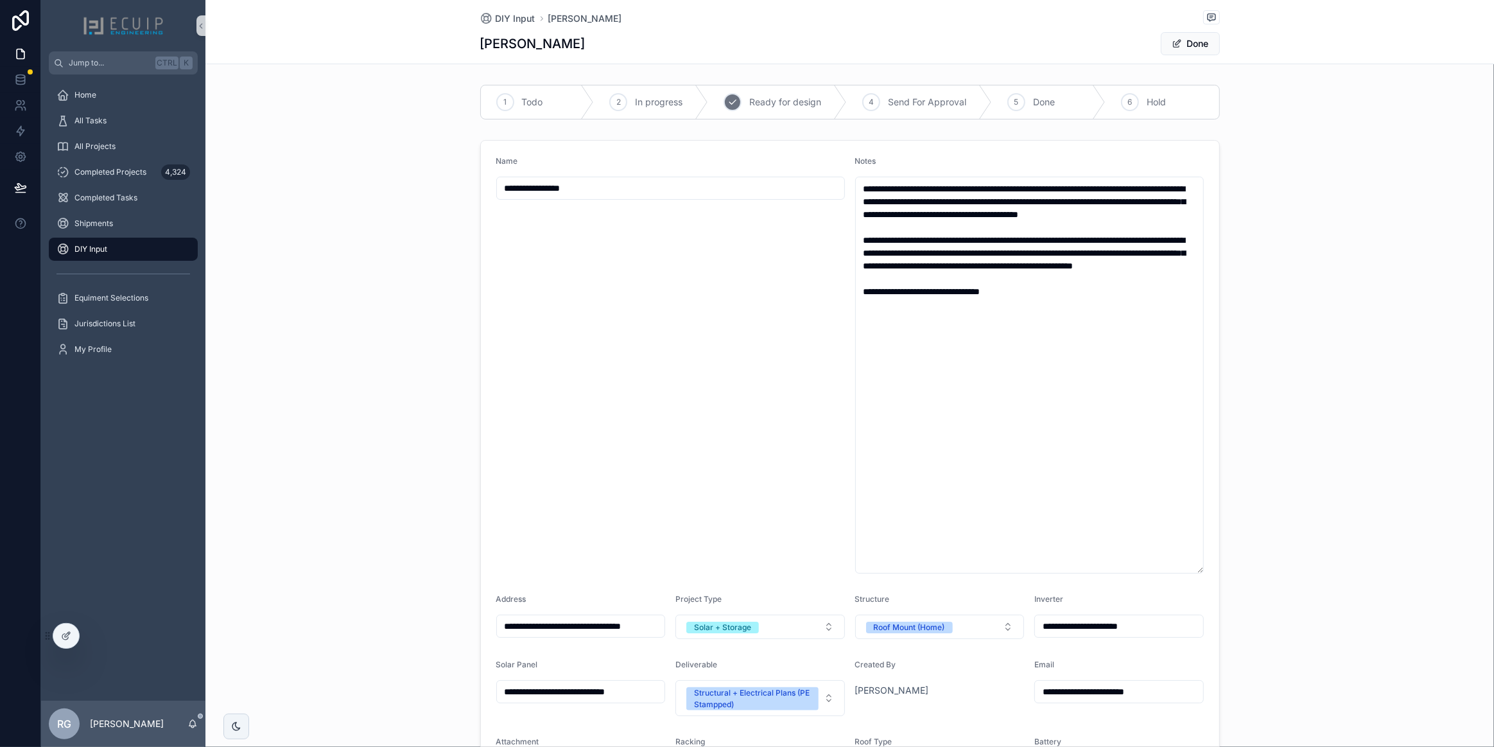
click at [731, 108] on div "3" at bounding box center [733, 102] width 18 height 18
click at [389, 220] on div "**********" at bounding box center [849, 507] width 1288 height 745
click at [128, 103] on div "Home" at bounding box center [123, 95] width 134 height 21
